Goal: Information Seeking & Learning: Find specific fact

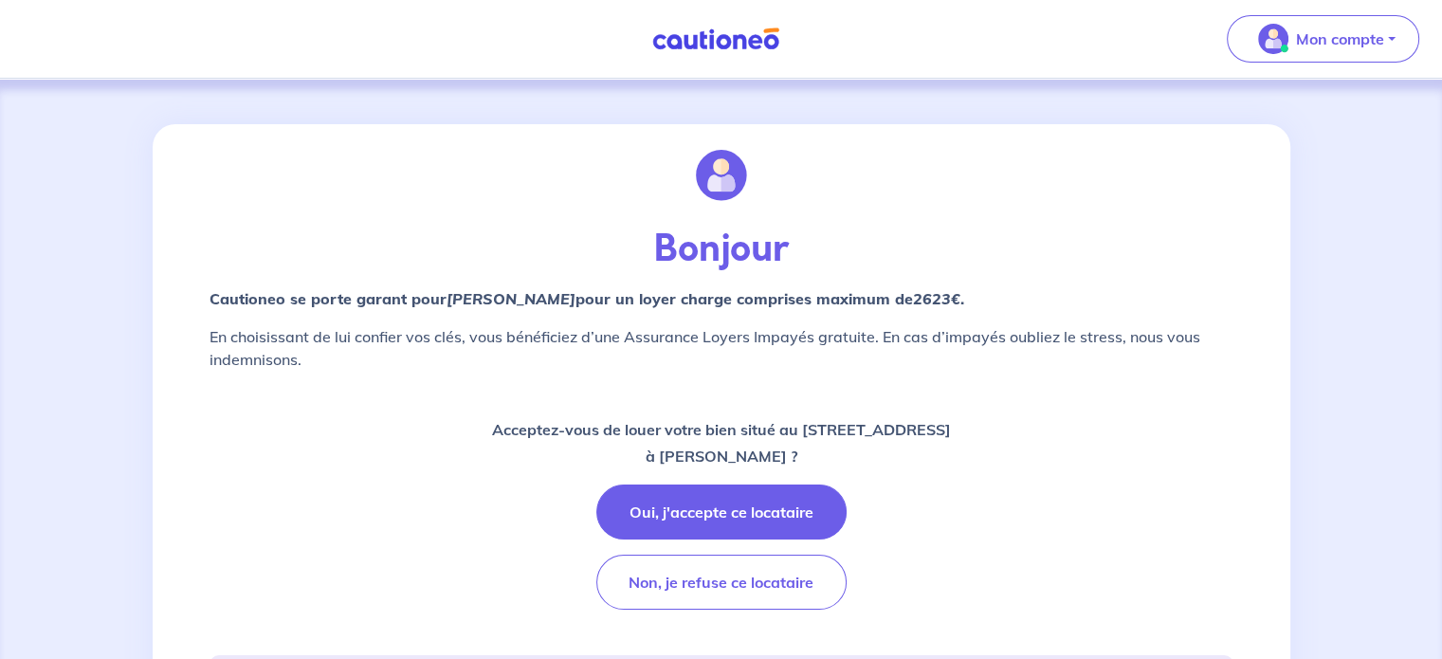
click at [438, 98] on div "Bonjour Cautioneo se porte garant pour Julien BONNIN  pour un loyer charge comp…" at bounding box center [721, 600] width 1442 height 1042
click at [1115, 280] on div "Bonjour Cautioneo se porte garant pour [PERSON_NAME] Et [PERSON_NAME]  pour un …" at bounding box center [721, 591] width 1046 height 935
drag, startPoint x: 1145, startPoint y: 286, endPoint x: 1183, endPoint y: 292, distance: 38.3
click at [1183, 292] on p "Cautioneo se porte garant pour [PERSON_NAME] Et [PERSON_NAME]  pour un loyer ch…" at bounding box center [721, 298] width 1024 height 23
